Goal: Task Accomplishment & Management: Use online tool/utility

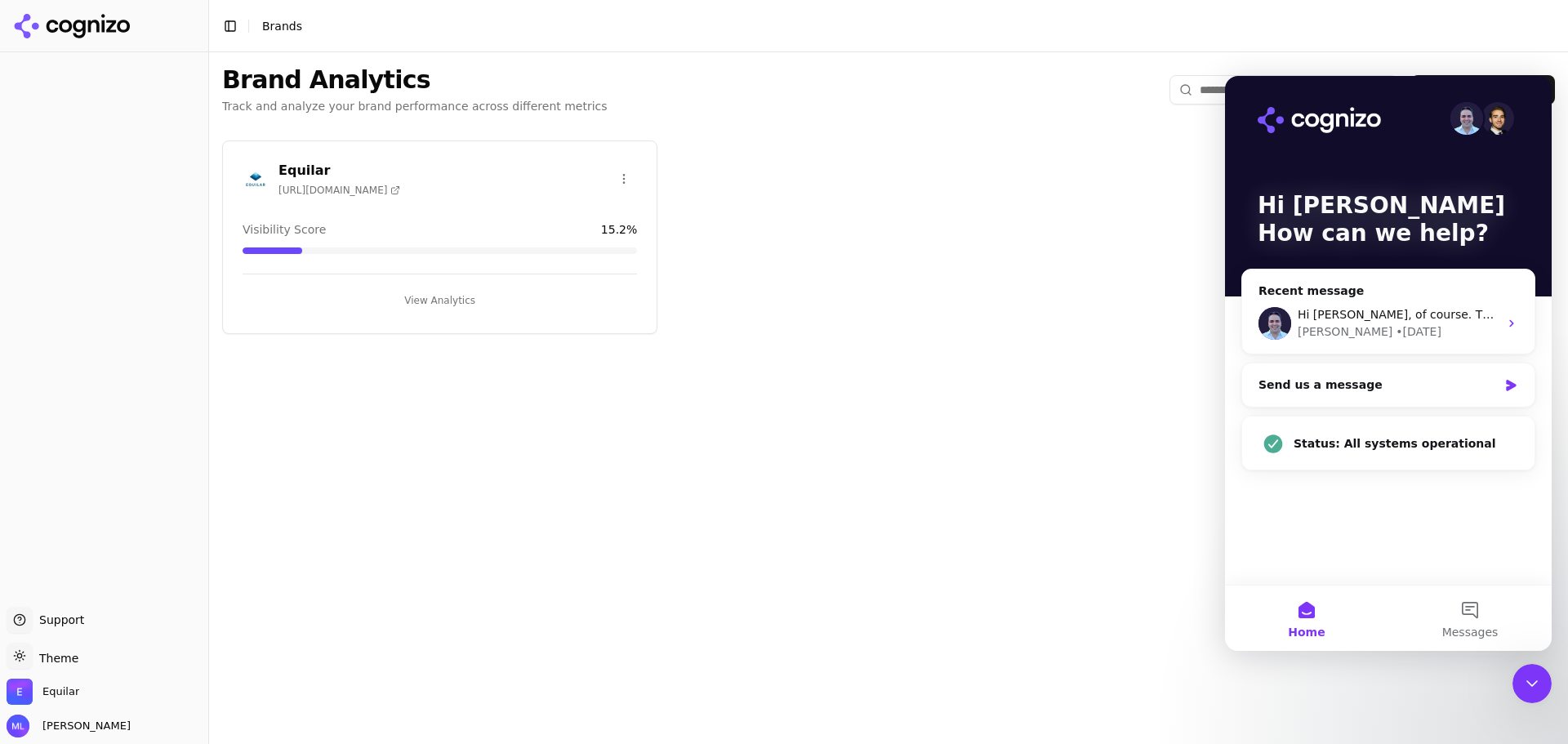
click at [415, 194] on div "Equilar [URL][DOMAIN_NAME]" at bounding box center [440, 179] width 394 height 36
click at [530, 206] on div "Equilar [URL][DOMAIN_NAME] Visibility Score 15.2 % View Analytics" at bounding box center [439, 236] width 435 height 193
click at [455, 303] on button "View Analytics" at bounding box center [440, 300] width 394 height 26
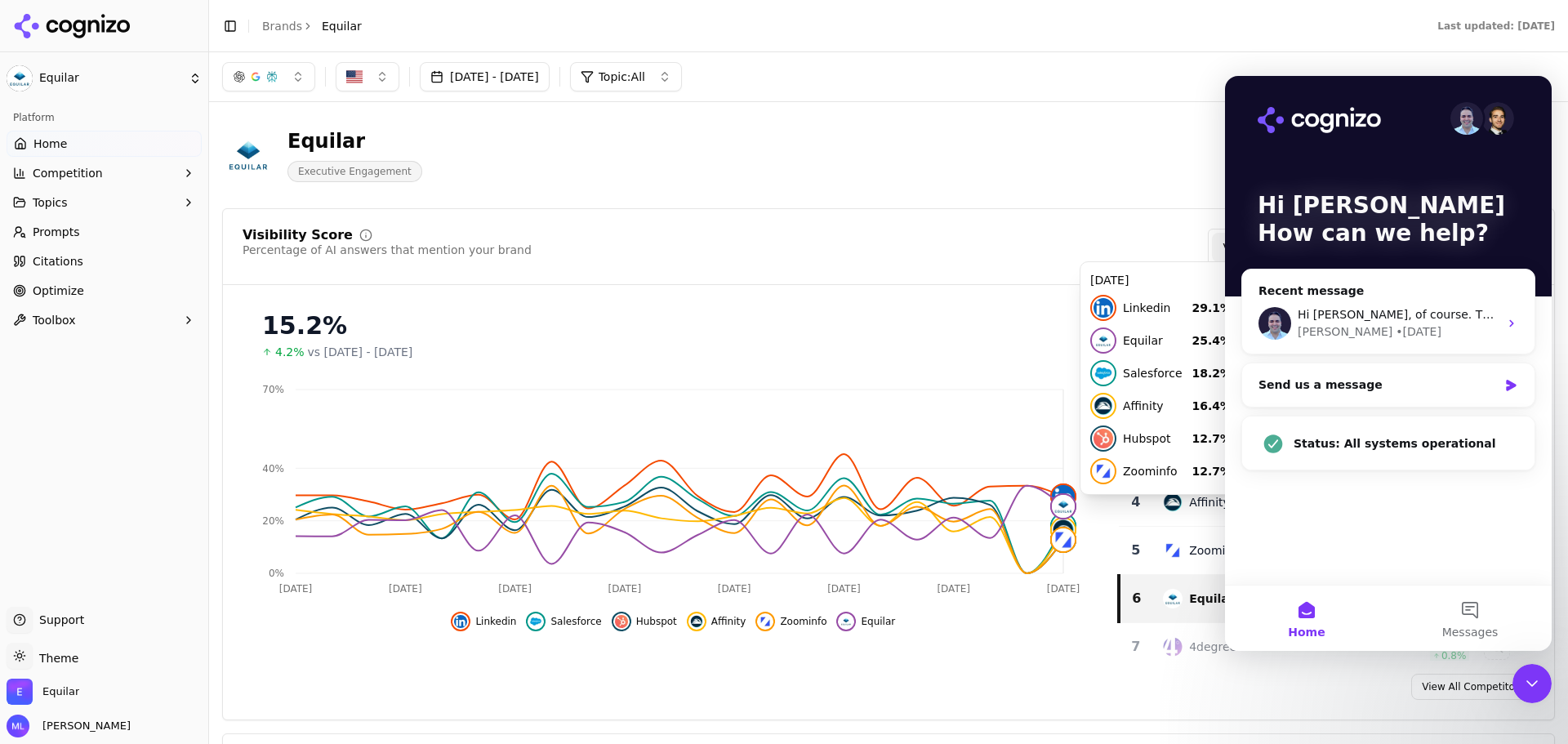
scroll to position [82, 0]
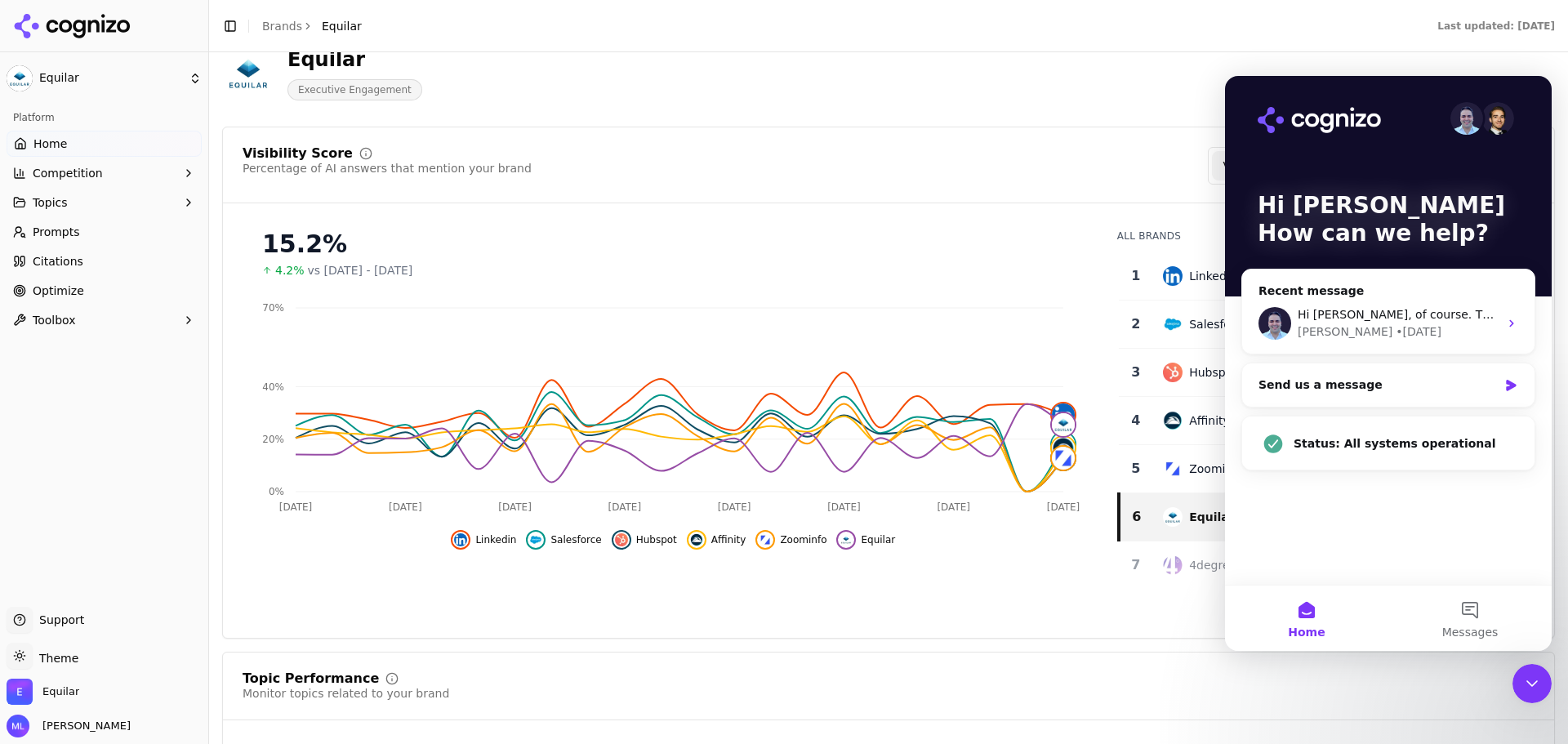
click at [1007, 160] on div "Visibility Score Percentage of AI answers that mention your brand Visibility Sc…" at bounding box center [889, 165] width 1292 height 37
click at [1462, 67] on div "Equilar Executive Engagement" at bounding box center [888, 73] width 1333 height 80
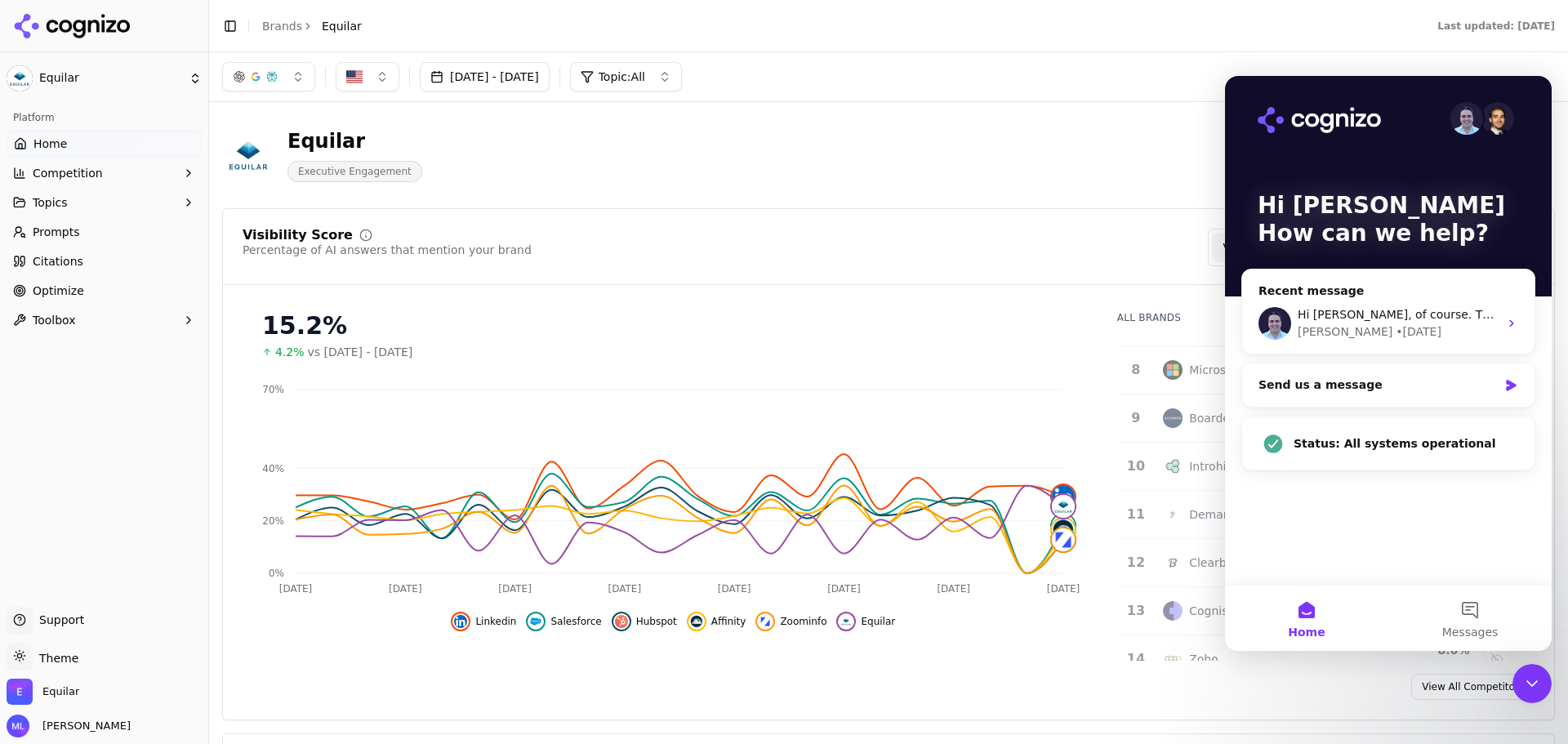
scroll to position [327, 0]
click at [1291, 620] on button "Home" at bounding box center [1306, 618] width 163 height 66
click at [1304, 614] on button "Home" at bounding box center [1306, 618] width 163 height 66
click at [1507, 326] on icon "Intercom messenger" at bounding box center [1512, 324] width 13 height 13
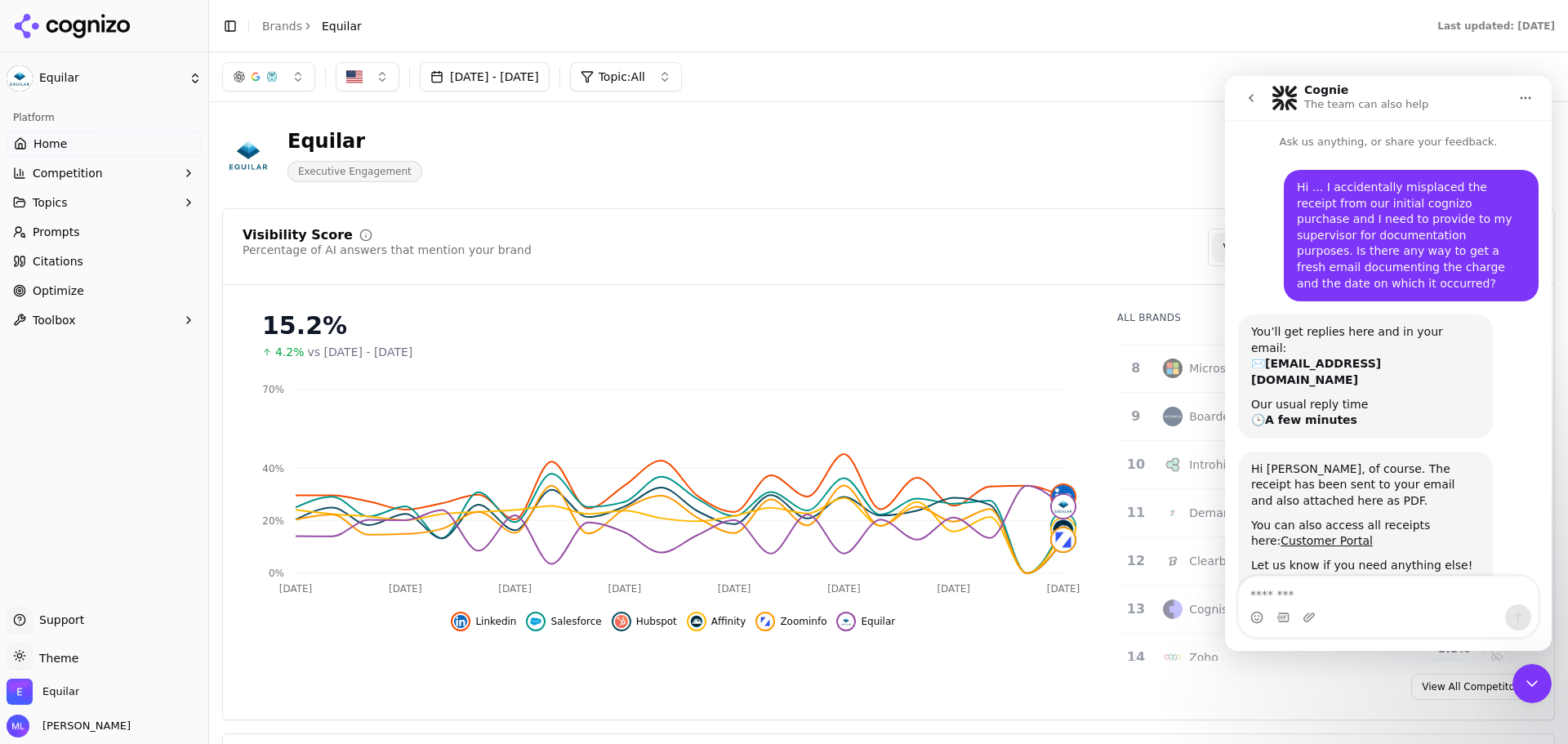
scroll to position [3, 0]
click at [1247, 90] on button "go back" at bounding box center [1251, 98] width 31 height 31
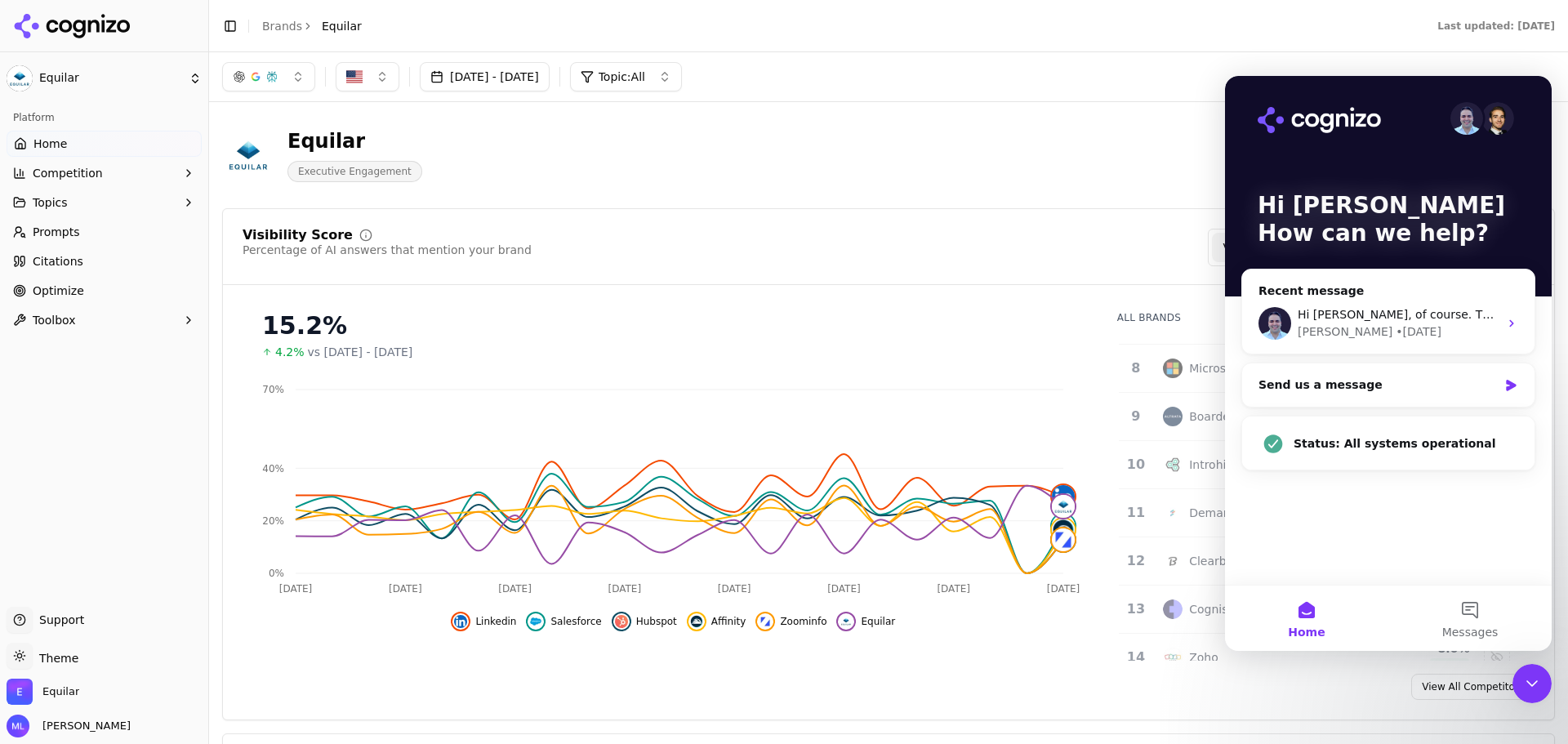
scroll to position [0, 0]
click at [1247, 91] on div "Hi Matt 👋 How can we help?" at bounding box center [1388, 186] width 294 height 220
click at [1542, 695] on div "Close Intercom Messenger" at bounding box center [1532, 683] width 39 height 39
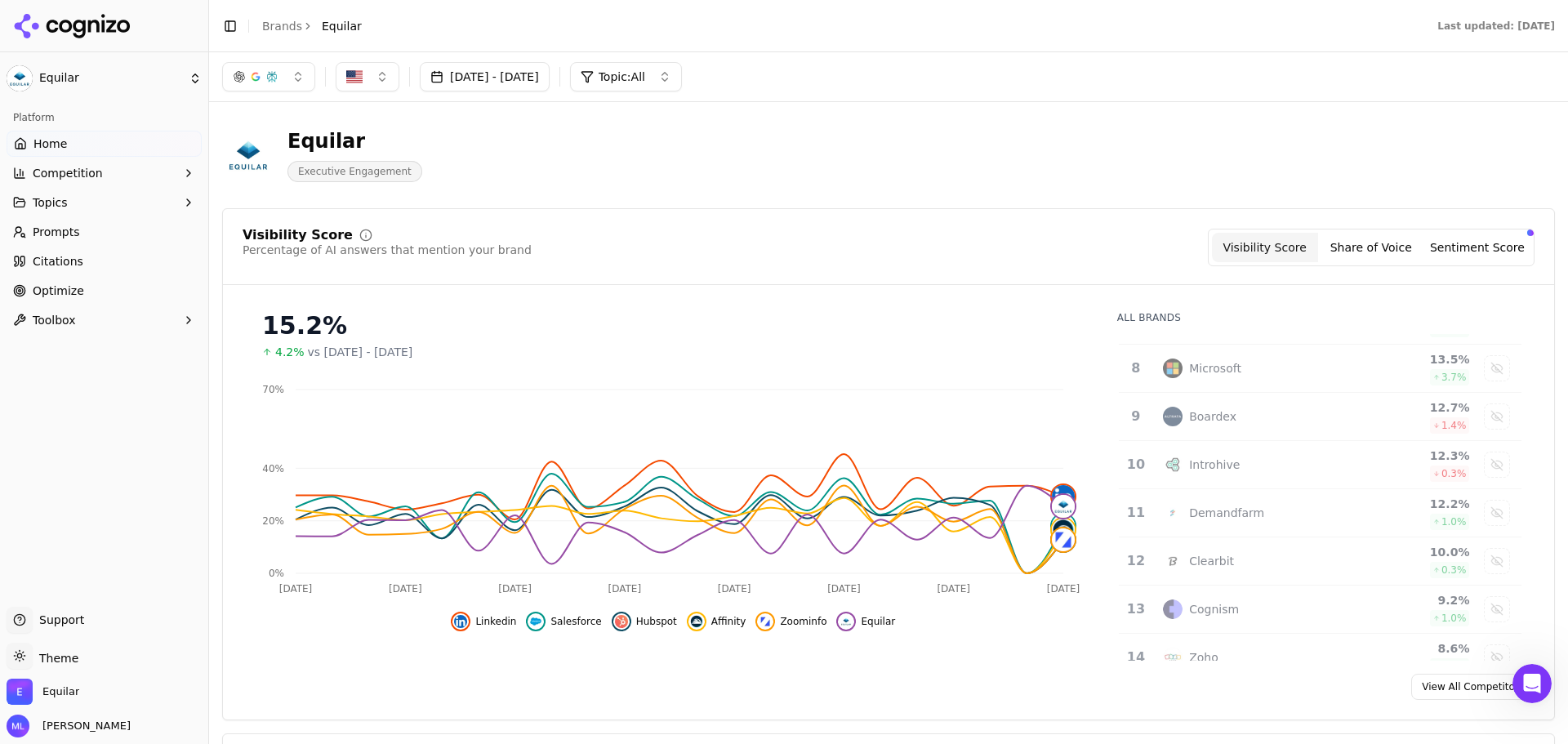
click at [66, 290] on span "Optimize" at bounding box center [58, 291] width 51 height 16
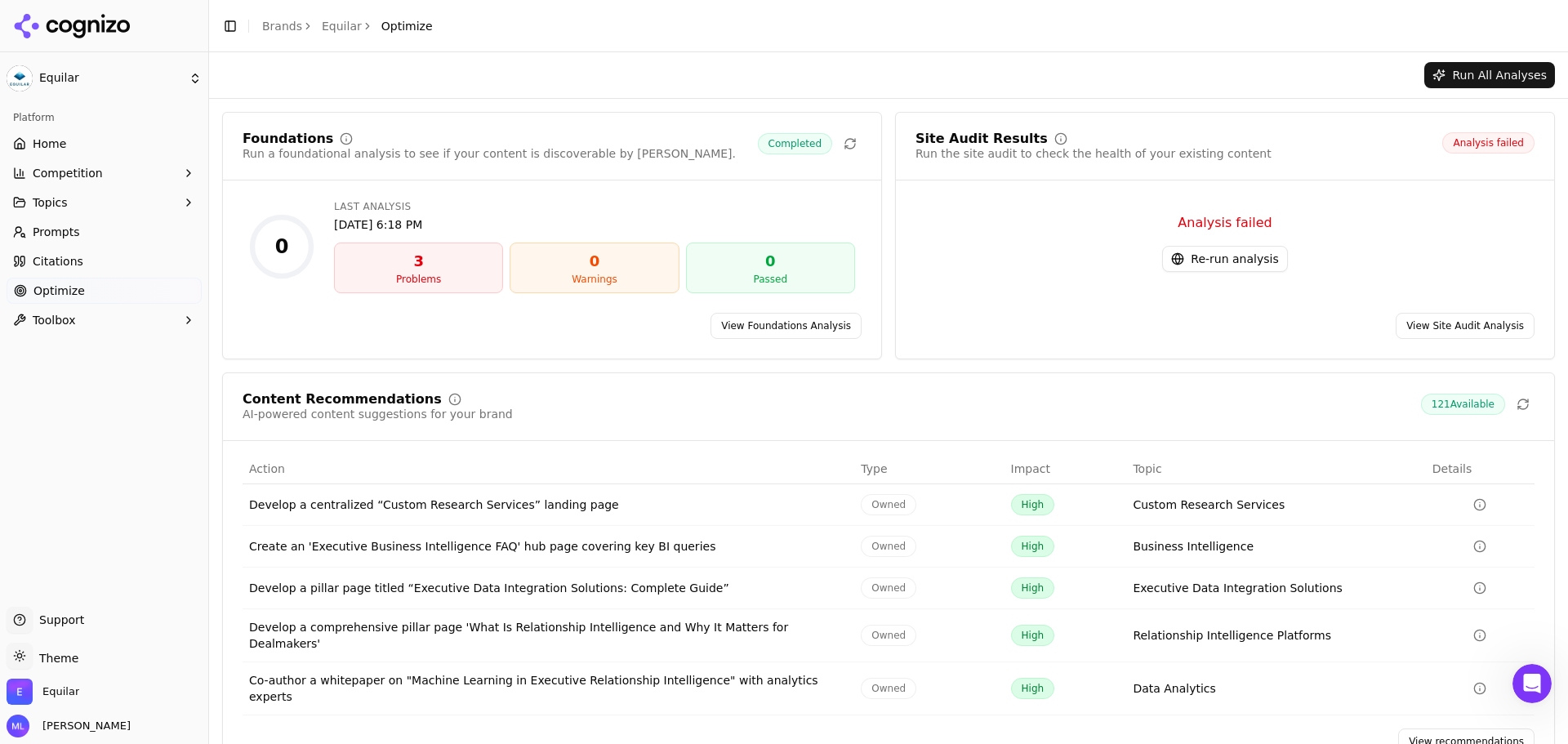
scroll to position [21, 0]
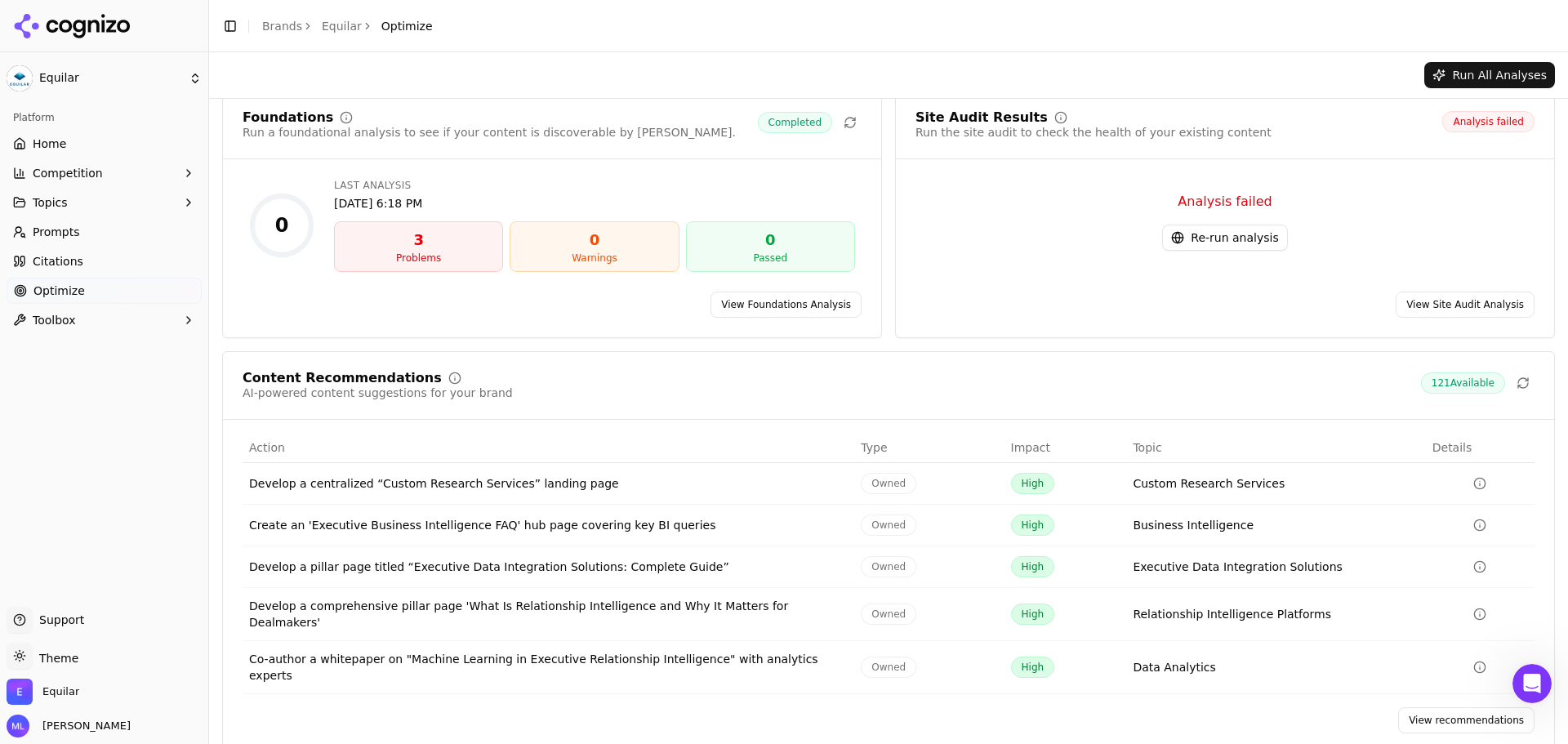
click at [1465, 707] on link "View recommendations" at bounding box center [1466, 719] width 136 height 26
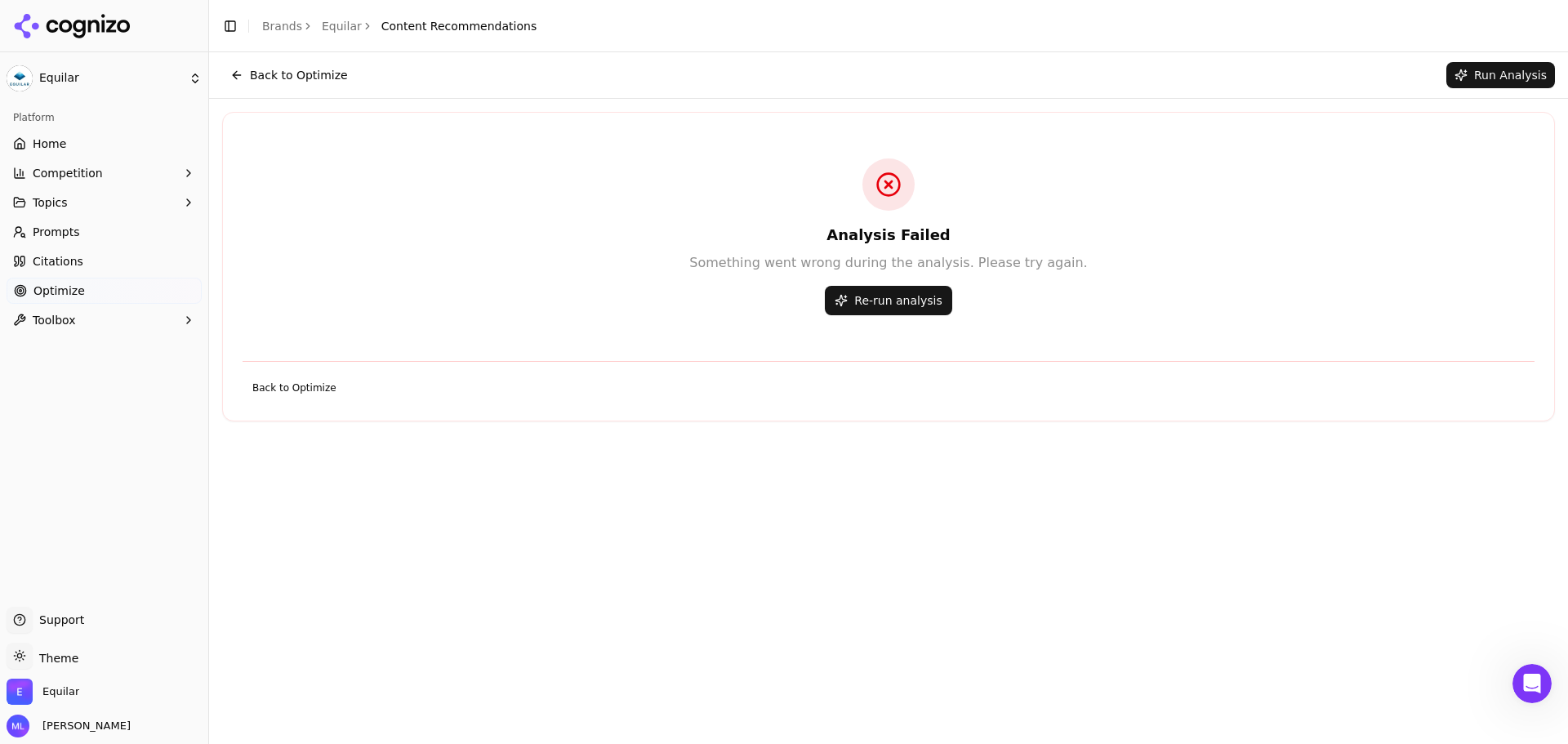
click at [254, 75] on button "Back to Optimize" at bounding box center [289, 74] width 134 height 26
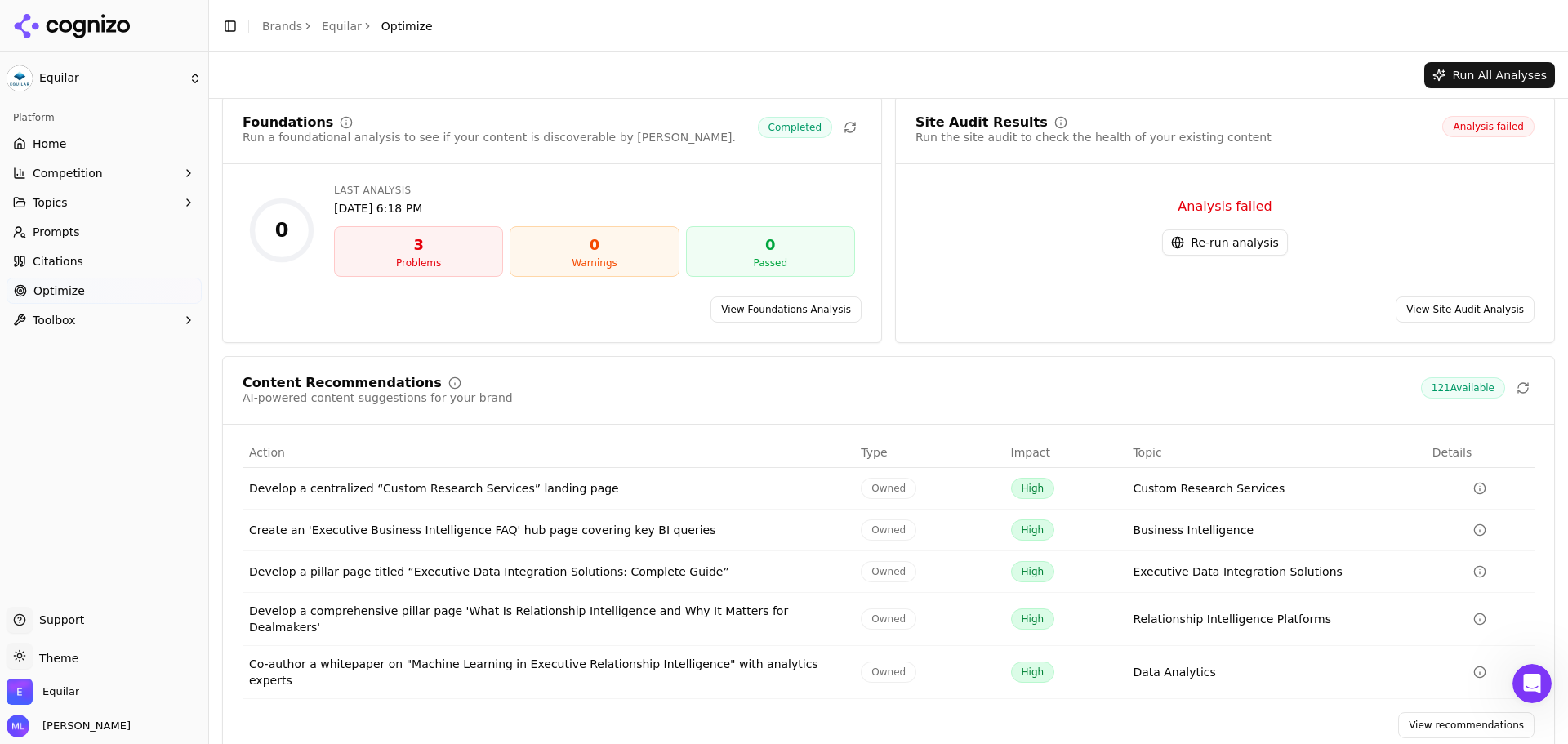
scroll to position [21, 0]
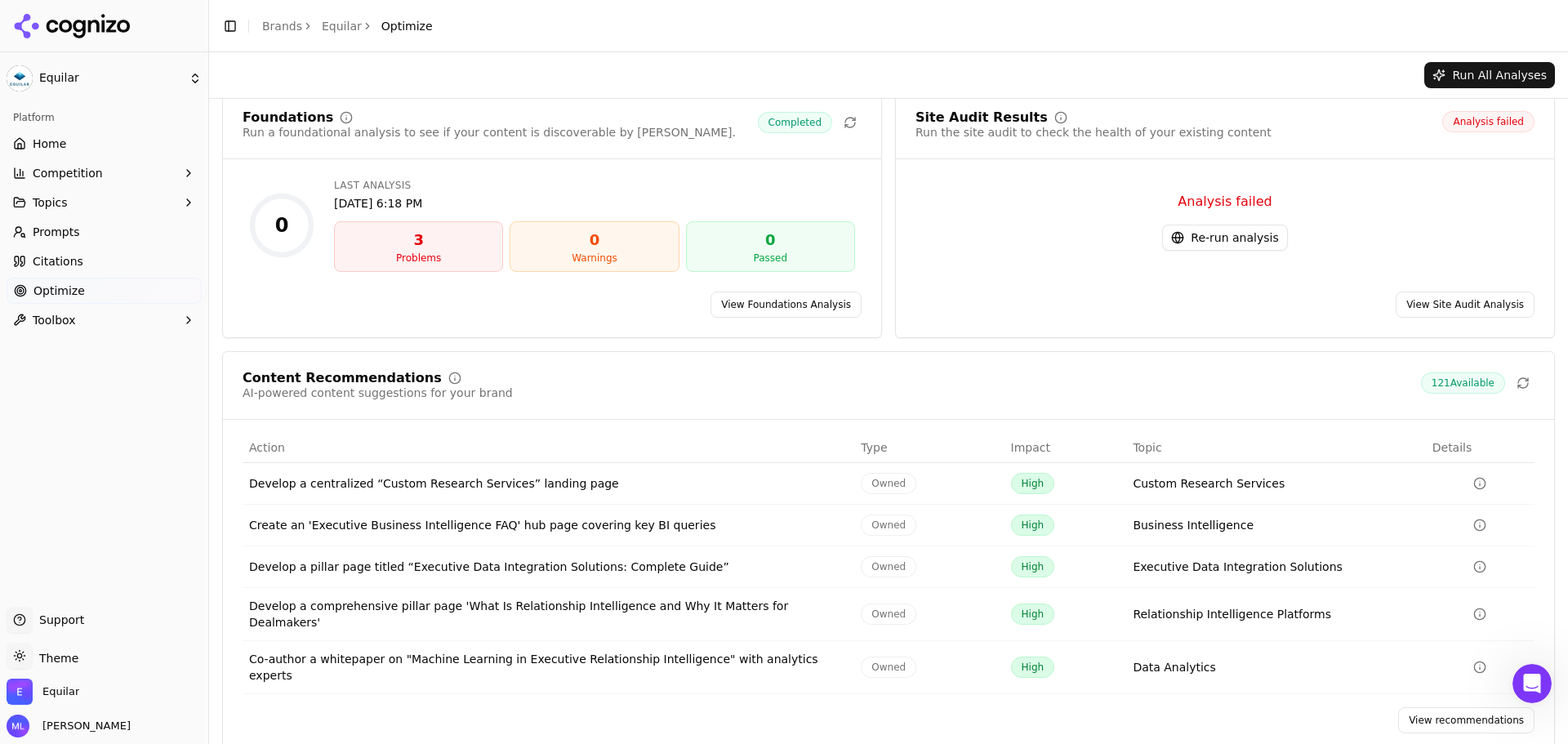
click at [1457, 381] on span "121 Available" at bounding box center [1463, 383] width 84 height 21
click at [1472, 707] on link "View recommendations" at bounding box center [1466, 719] width 136 height 26
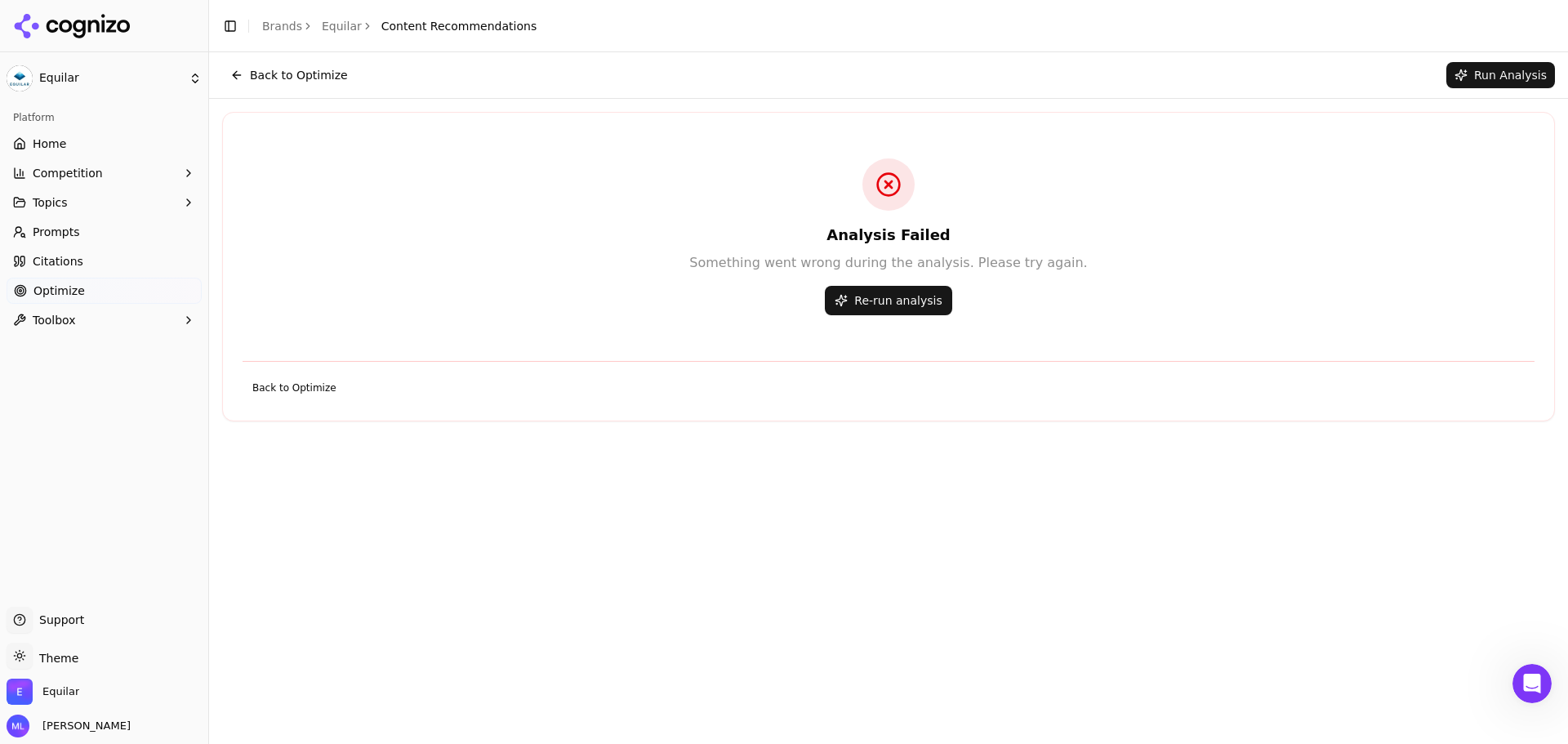
click at [892, 298] on button "Re-run analysis" at bounding box center [888, 300] width 127 height 30
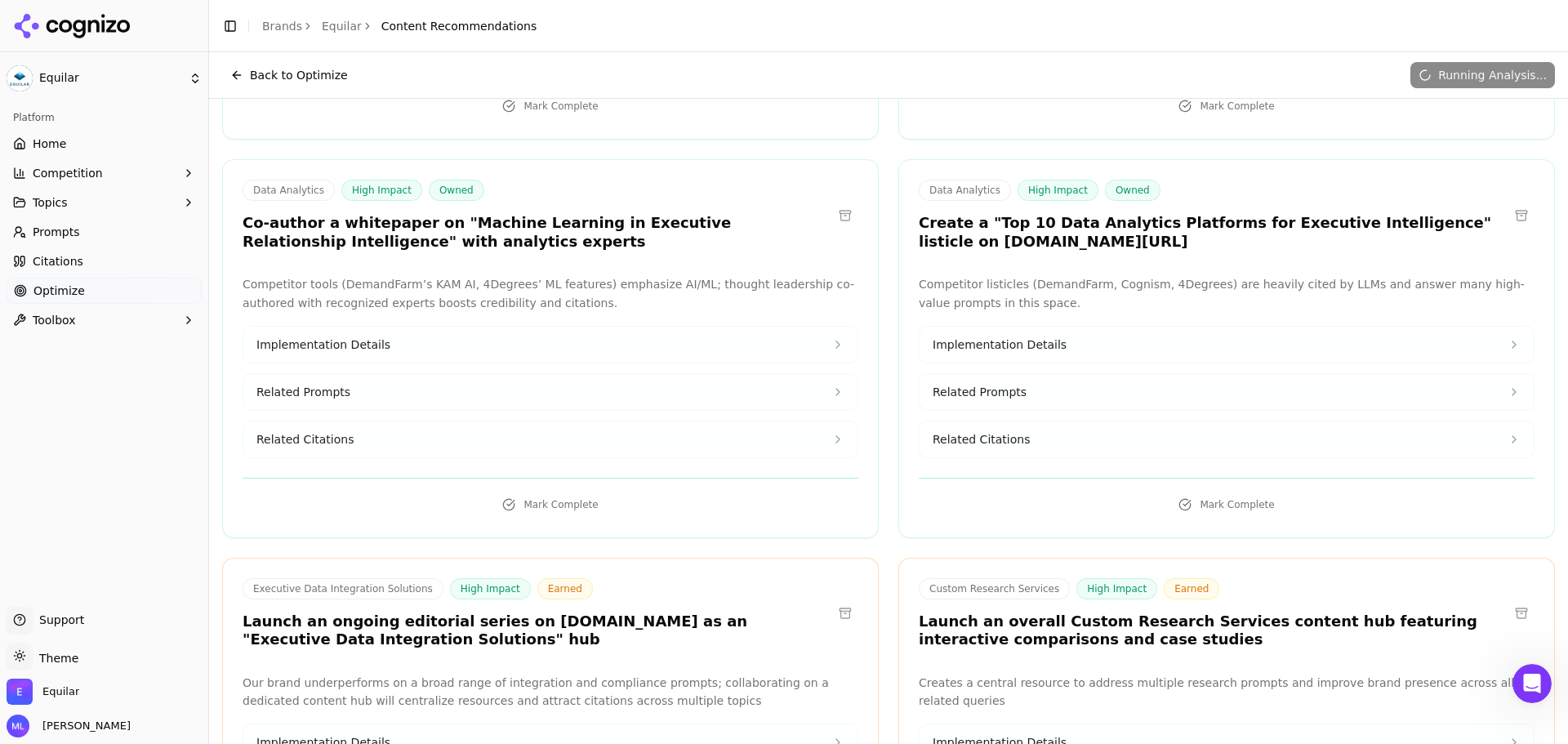
scroll to position [898, 0]
